Goal: Communication & Community: Answer question/provide support

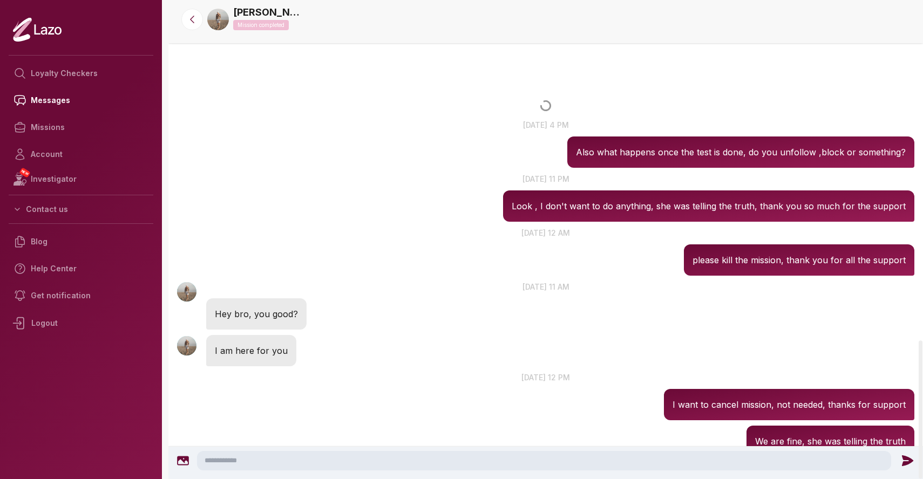
scroll to position [1182, 0]
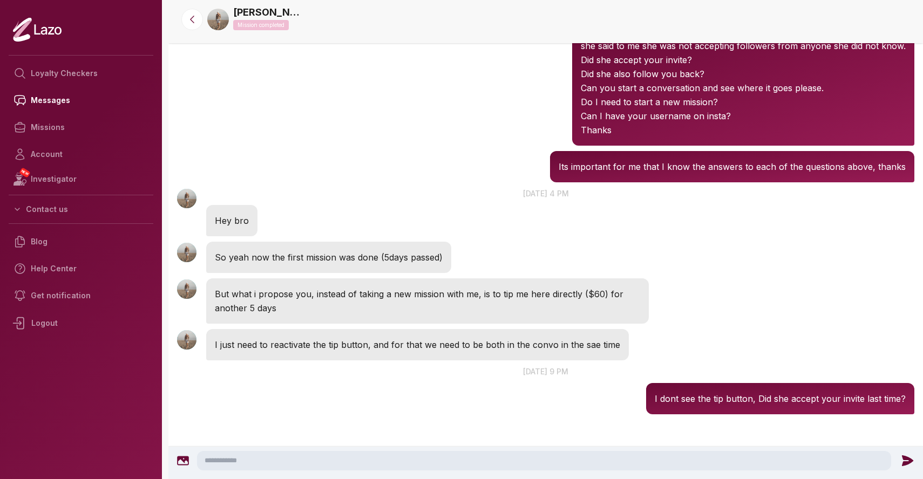
scroll to position [1067, 0]
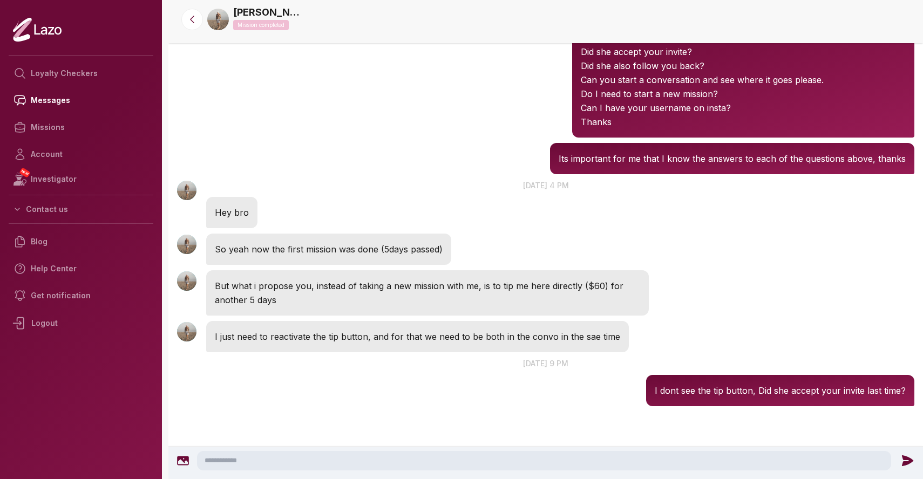
click at [448, 370] on div "Michael 9:01 PM 27 Sep at 9 pm I dont see the tip button, Did she accept your i…" at bounding box center [545, 382] width 755 height 54
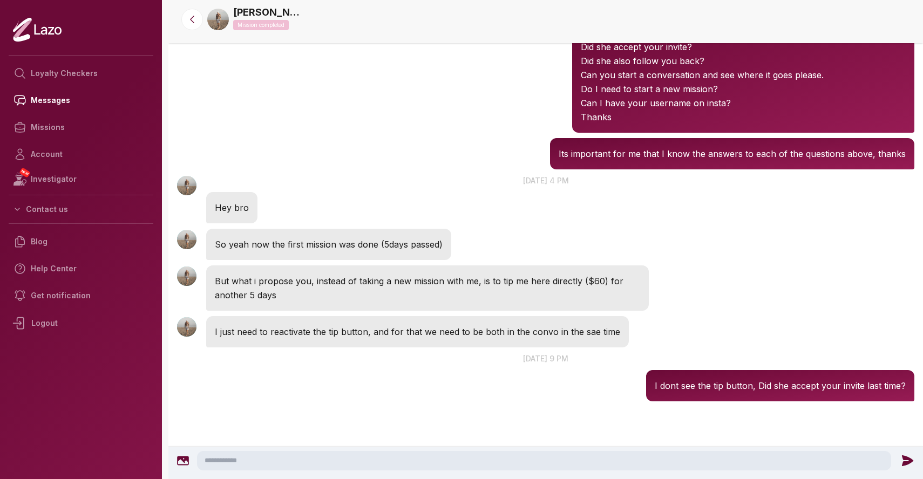
scroll to position [1067, 0]
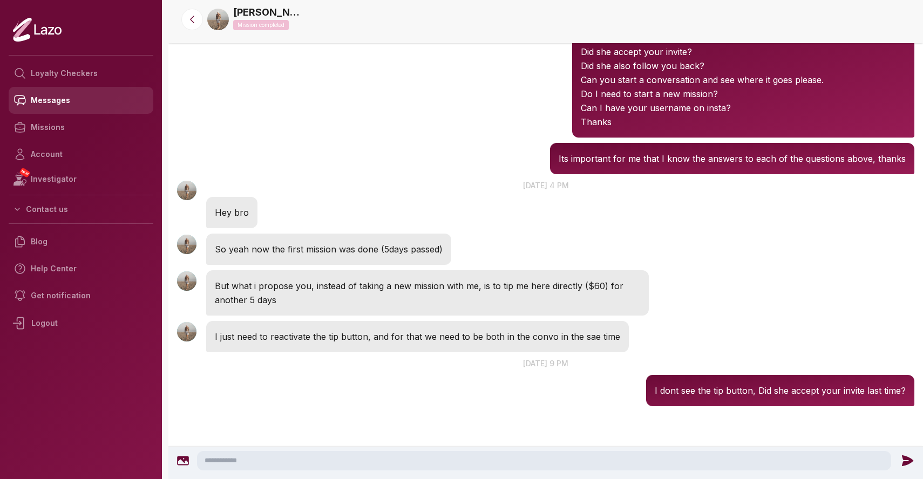
click at [66, 104] on link "Messages" at bounding box center [81, 100] width 145 height 27
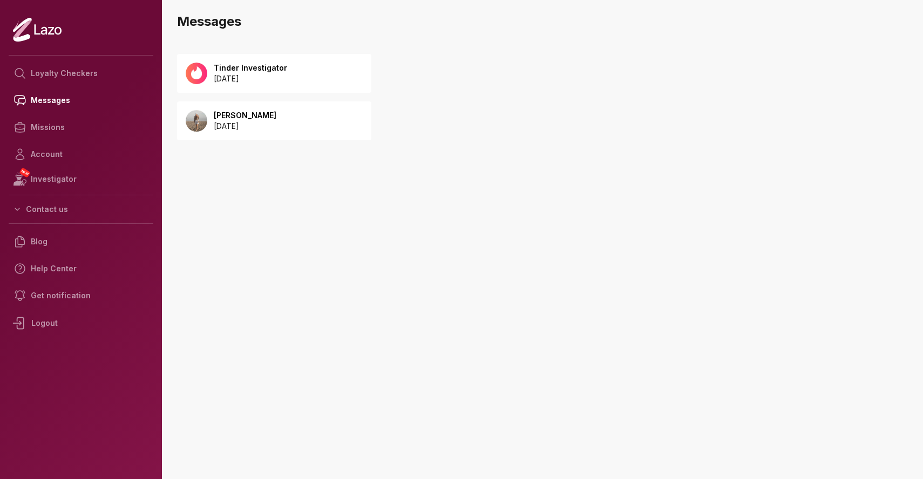
click at [280, 86] on div "Tinder Investigator 2025 September 25" at bounding box center [274, 73] width 194 height 39
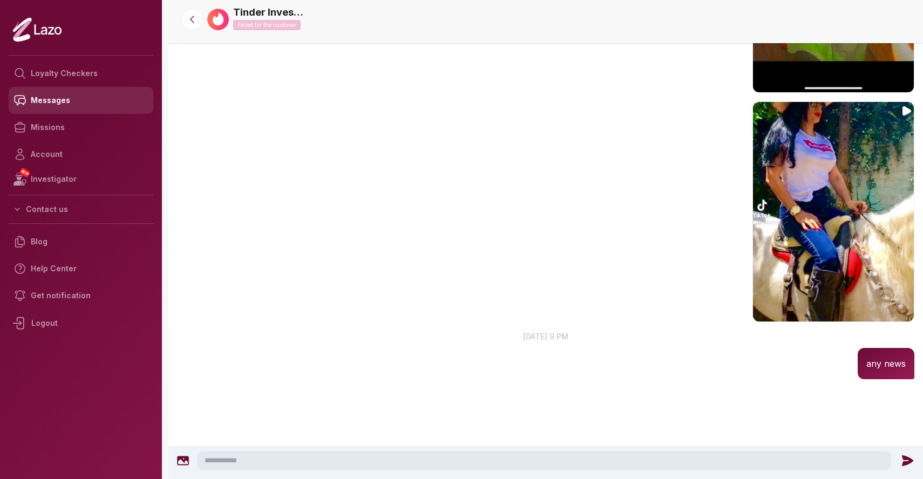
scroll to position [693, 0]
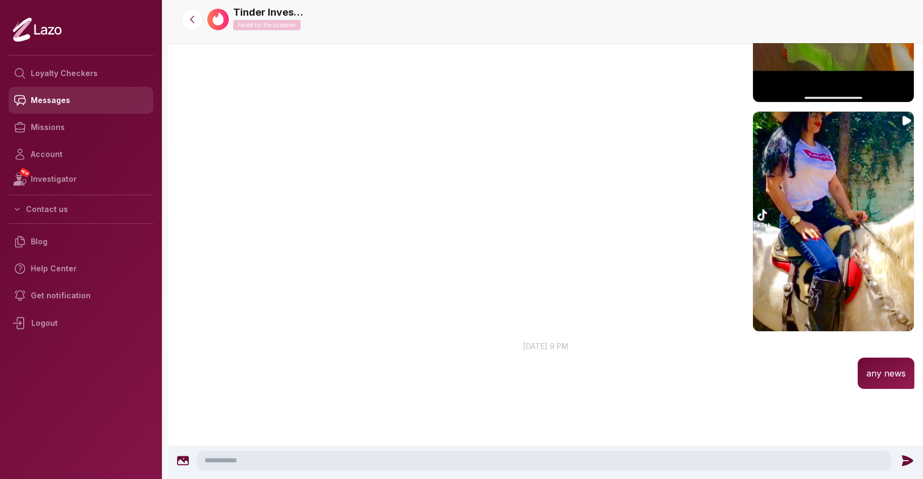
click at [98, 103] on link "Messages" at bounding box center [81, 100] width 145 height 27
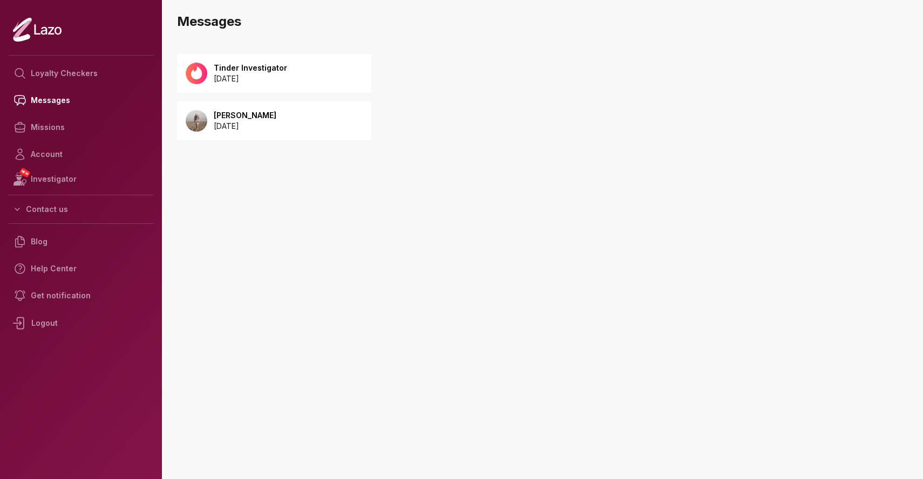
click at [297, 127] on div "Michael 2025 September 20" at bounding box center [274, 120] width 194 height 39
click at [385, 164] on main at bounding box center [545, 239] width 755 height 479
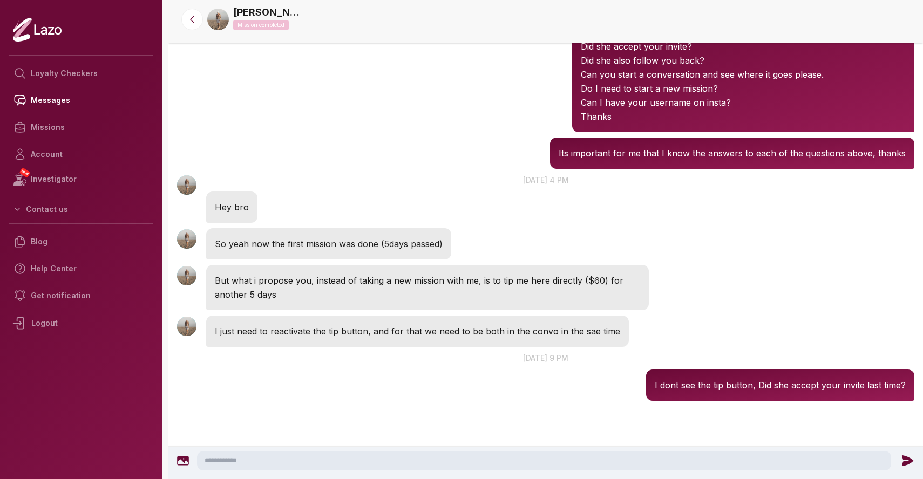
scroll to position [1067, 0]
